Goal: Check status: Check status

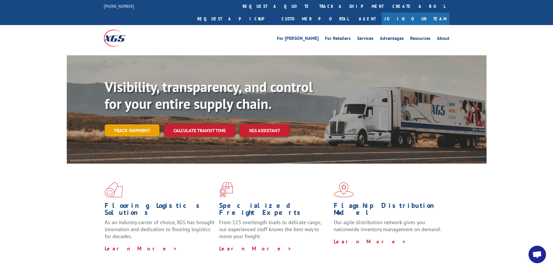
click at [144, 124] on link "Track shipment" at bounding box center [132, 130] width 55 height 12
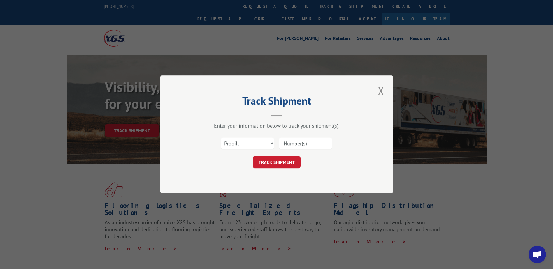
drag, startPoint x: 302, startPoint y: 139, endPoint x: 301, endPoint y: 142, distance: 3.2
click at [301, 141] on input at bounding box center [306, 144] width 54 height 12
paste input "17395386"
type input "17395386"
click at [274, 161] on button "TRACK SHIPMENT" at bounding box center [277, 162] width 48 height 12
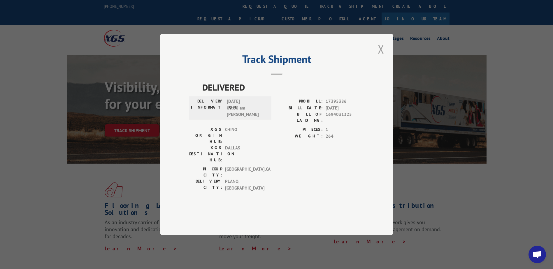
click at [380, 57] on button "Close modal" at bounding box center [381, 49] width 10 height 16
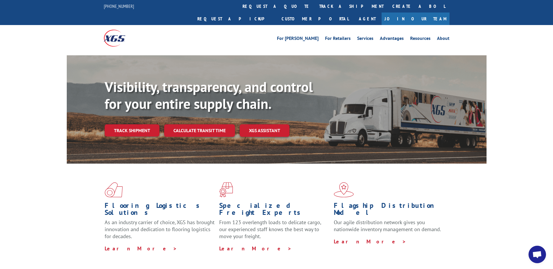
click at [536, 253] on span "Open chat" at bounding box center [537, 255] width 10 height 8
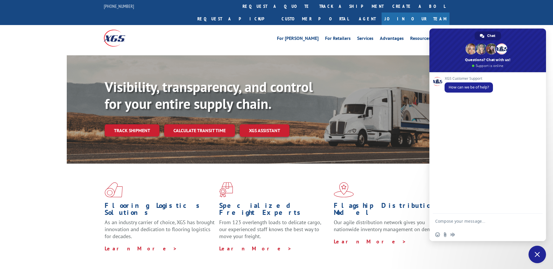
click at [476, 224] on textarea "Compose your message..." at bounding box center [481, 221] width 93 height 15
type textarea "G"
type textarea "h"
type textarea "G"
type textarea "h"
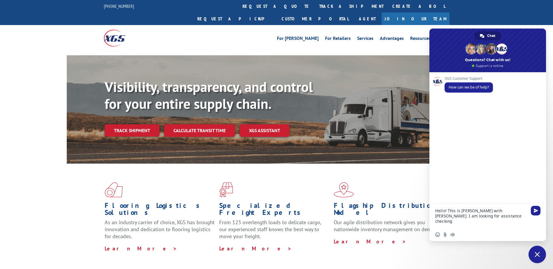
click at [501, 216] on textarea "Hello! This is Maureen with CH Robinson. I am looking for assistance checking" at bounding box center [481, 215] width 93 height 25
paste textarea "17395386"
click at [471, 223] on textarea "Hello! This is Maureen with CH Robinson. I am looking for assistance checking t…" at bounding box center [481, 215] width 93 height 25
paste textarea "freight was marked as loaded/dispatched to Dallas terminal but they (Dallas ter…"
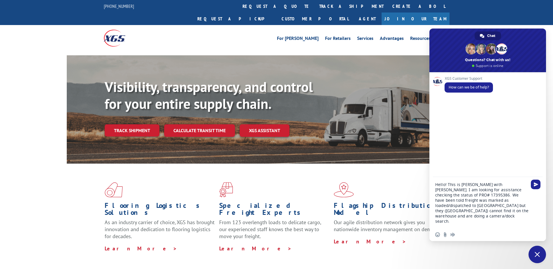
click at [471, 210] on textarea "Hello! This is Maureen with CH Robinson. I am looking for assistance checking t…" at bounding box center [481, 202] width 93 height 51
click at [462, 215] on textarea "Hello! This is [PERSON_NAME] with [PERSON_NAME]. I am looking for assistance ch…" at bounding box center [481, 202] width 93 height 51
type textarea "Hello! This is [PERSON_NAME] with [PERSON_NAME]. I am looking for assistance ch…"
click at [534, 187] on span "Send" at bounding box center [536, 185] width 10 height 10
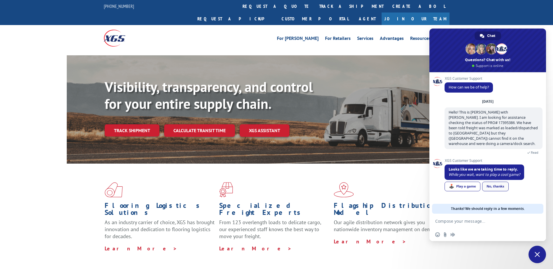
click at [491, 182] on link "No, thanks" at bounding box center [495, 187] width 27 height 10
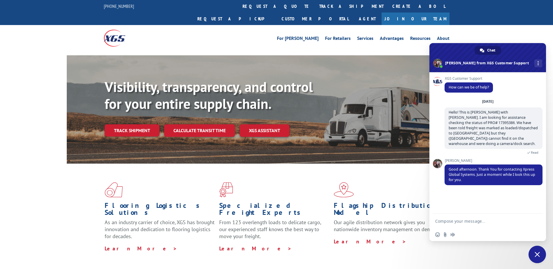
click at [459, 222] on textarea "Compose your message..." at bounding box center [481, 221] width 93 height 15
type textarea "thank you"
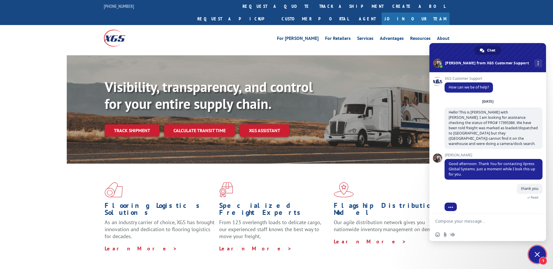
scroll to position [59, 0]
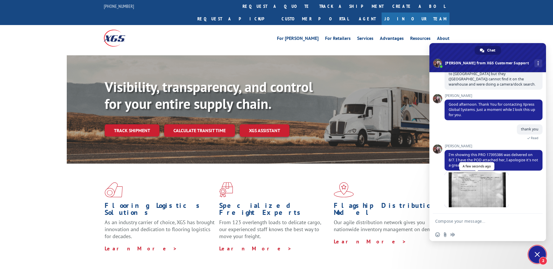
click at [474, 191] on span at bounding box center [476, 189] width 64 height 35
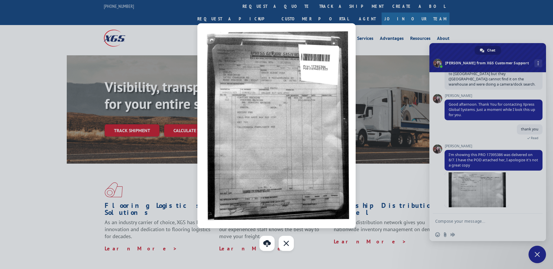
click at [450, 154] on div at bounding box center [276, 134] width 553 height 269
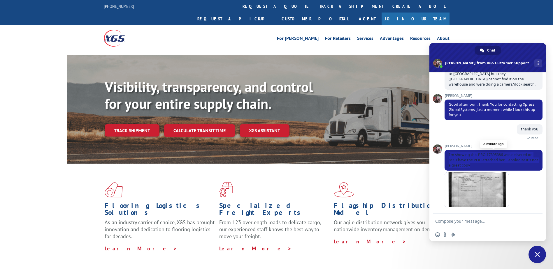
drag, startPoint x: 447, startPoint y: 153, endPoint x: 483, endPoint y: 164, distance: 37.7
click at [483, 164] on span "I'm showing this PRO 17395386 was delivered on 8/7. I have the POD attached her…" at bounding box center [493, 160] width 98 height 21
copy span "I'm showing this PRO 17395386 was delivered on 8/7. I have the POD attached her…"
click at [466, 224] on textarea "Compose your message..." at bounding box center [481, 221] width 93 height 15
type textarea "thank you~"
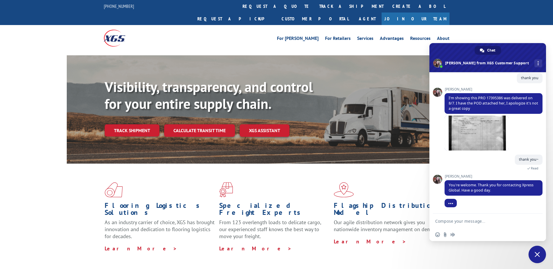
scroll to position [99, 0]
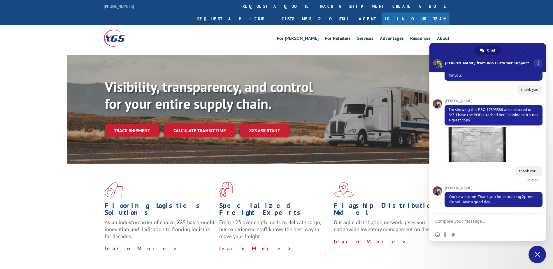
click at [537, 256] on span "Close chat" at bounding box center [536, 254] width 5 height 5
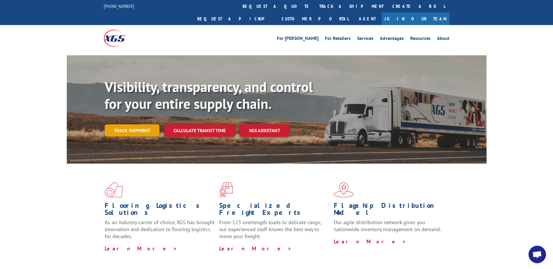
click at [139, 124] on link "Track shipment" at bounding box center [132, 130] width 55 height 12
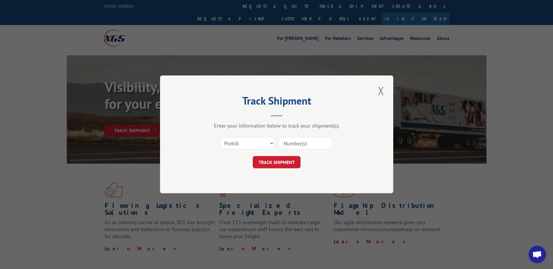
click at [311, 142] on input at bounding box center [306, 144] width 54 height 12
paste input "17498583"
type input "17498583"
click at [283, 165] on button "TRACK SHIPMENT" at bounding box center [277, 162] width 48 height 12
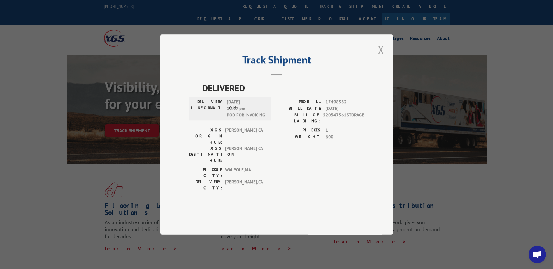
click at [381, 58] on button "Close modal" at bounding box center [381, 50] width 10 height 16
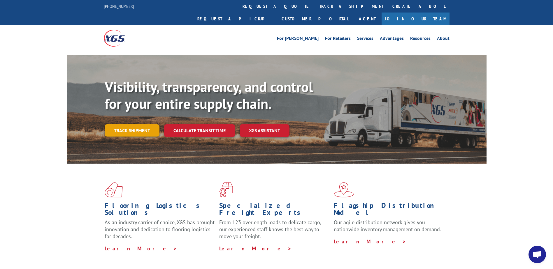
click at [128, 124] on link "Track shipment" at bounding box center [132, 130] width 55 height 12
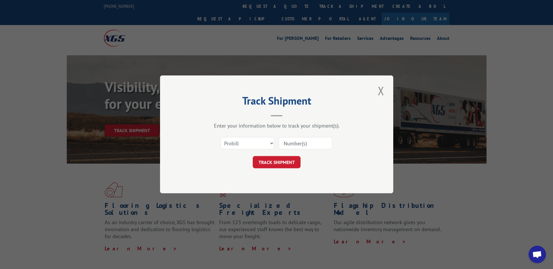
click at [295, 146] on input at bounding box center [306, 144] width 54 height 12
paste input "17383532"
type input "17383532"
click at [278, 162] on button "TRACK SHIPMENT" at bounding box center [277, 162] width 48 height 12
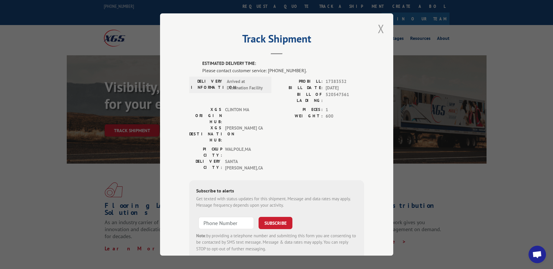
click at [378, 31] on button "Close modal" at bounding box center [381, 29] width 10 height 16
